Goal: Obtain resource: Download file/media

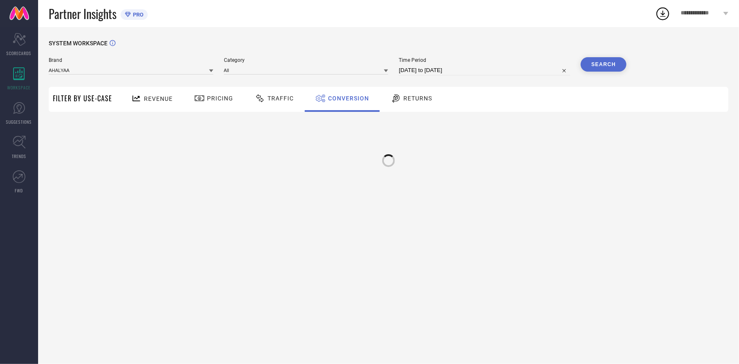
click at [499, 73] on input "[DATE] to [DATE]" at bounding box center [484, 70] width 171 height 10
select select "6"
select select "2025"
select select "7"
select select "2025"
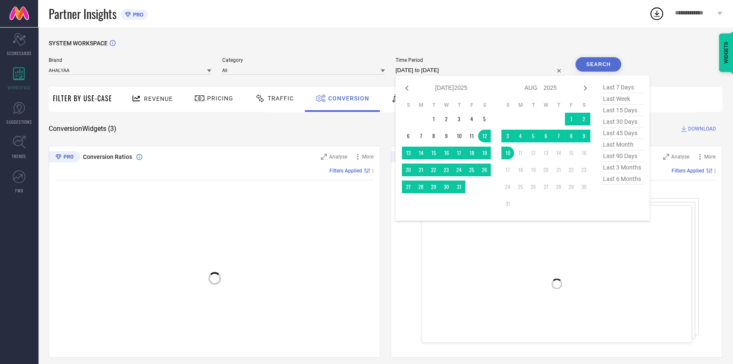
click at [626, 124] on span "last 30 days" at bounding box center [622, 121] width 42 height 11
type input "[DATE] to [DATE]"
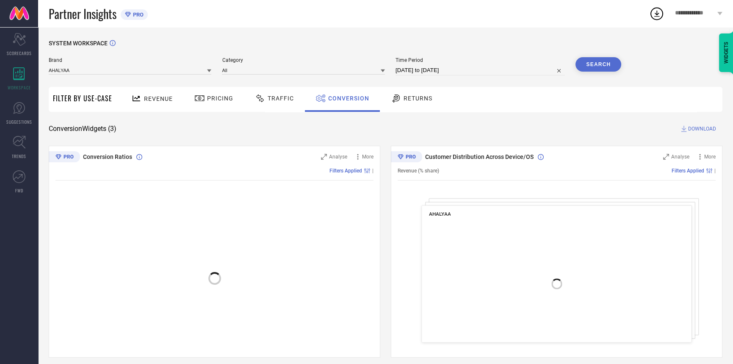
click at [691, 128] on span "DOWNLOAD" at bounding box center [702, 128] width 28 height 8
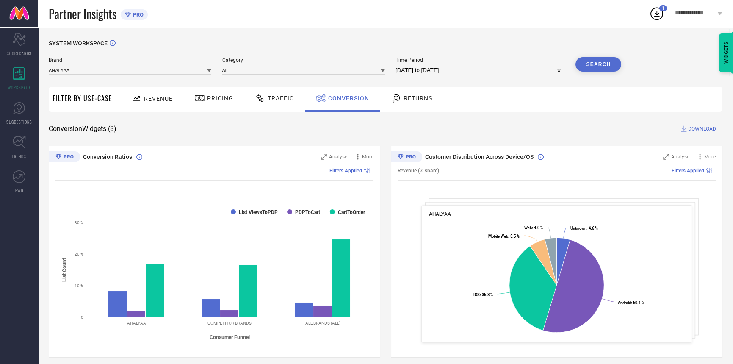
click at [691, 128] on span "DOWNLOAD" at bounding box center [702, 128] width 28 height 8
click at [127, 71] on input at bounding box center [130, 70] width 163 height 9
click at [72, 98] on span "A PLUS BY AHALYAA" at bounding box center [76, 97] width 47 height 6
click at [298, 70] on input at bounding box center [303, 70] width 163 height 9
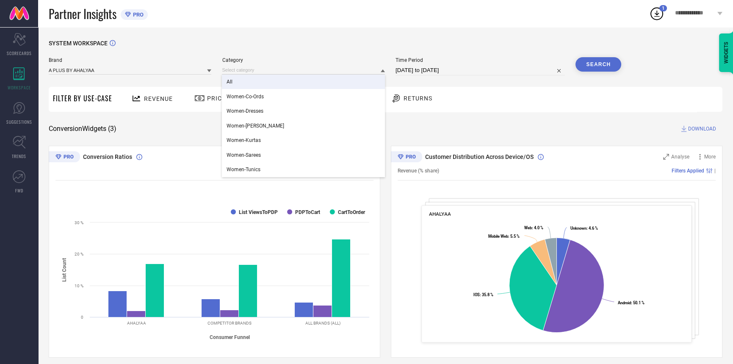
click at [260, 84] on div "All" at bounding box center [303, 81] width 163 height 14
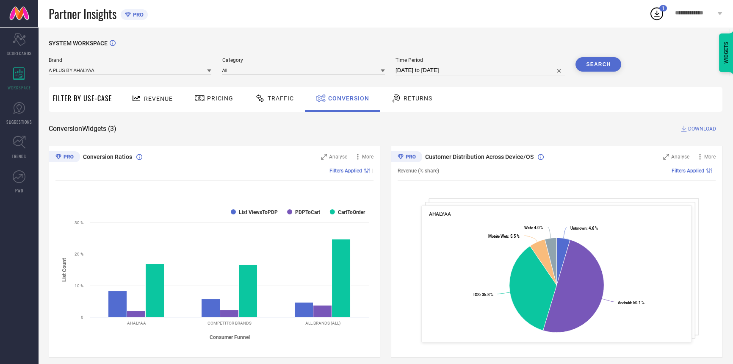
click at [609, 66] on button "Search" at bounding box center [598, 64] width 46 height 14
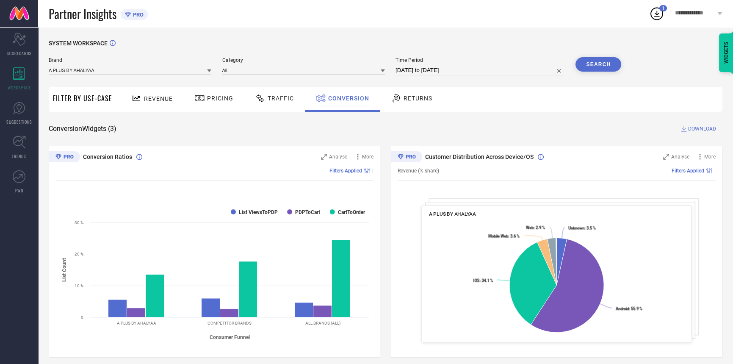
click at [697, 128] on span "DOWNLOAD" at bounding box center [702, 128] width 28 height 8
click at [470, 107] on div "Revenue Pricing Traffic Conversion Returns" at bounding box center [419, 99] width 606 height 25
click at [595, 57] on div "SYSTEM WORKSPACE" at bounding box center [385, 48] width 673 height 17
click at [592, 66] on button "Search" at bounding box center [598, 64] width 46 height 14
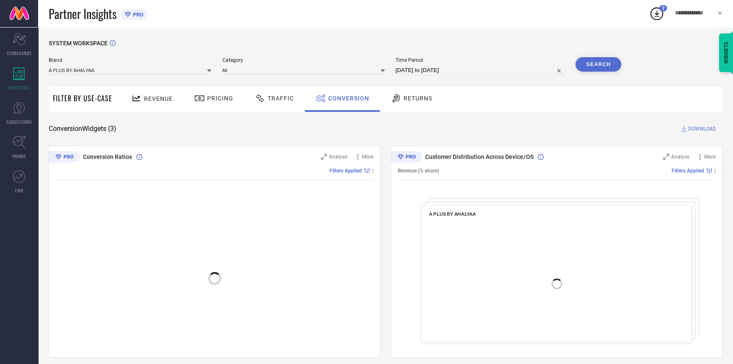
click at [697, 126] on span "DOWNLOAD" at bounding box center [702, 128] width 28 height 8
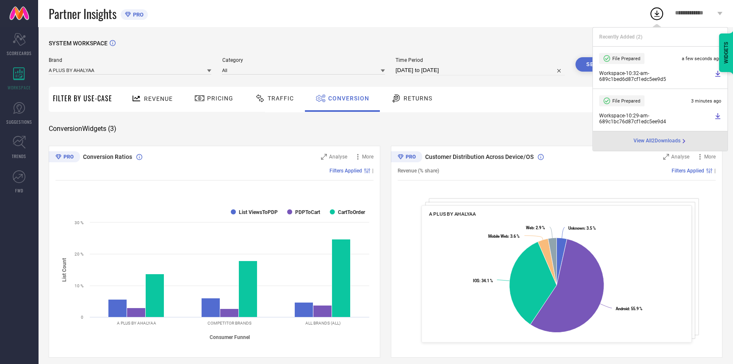
click at [718, 72] on icon at bounding box center [717, 73] width 7 height 7
click at [433, 32] on div "SYSTEM WORKSPACE Brand A PLUS BY AHALYAA Category All Time Period [DATE] to [DA…" at bounding box center [385, 309] width 694 height 565
